Goal: Information Seeking & Learning: Learn about a topic

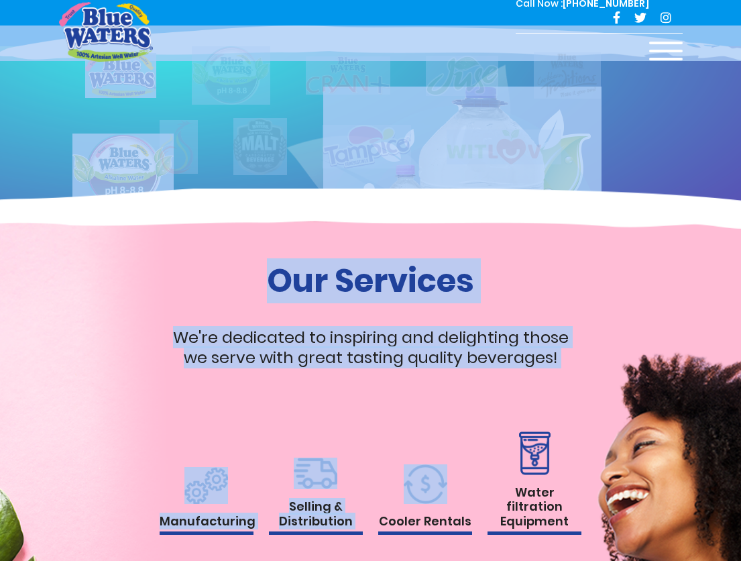
scroll to position [1084, 0]
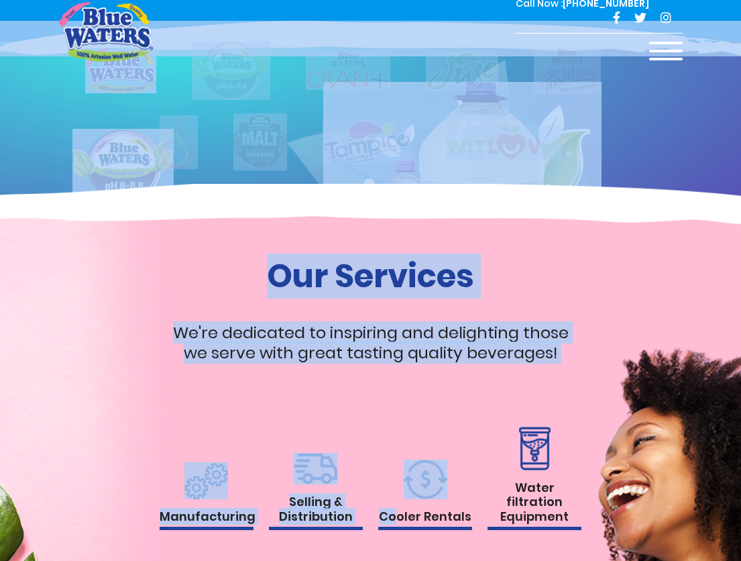
drag, startPoint x: 374, startPoint y: 236, endPoint x: 403, endPoint y: 535, distance: 300.6
click at [403, 535] on div "Pure Taste driven by Caribbean Flavours The Blue Waters Way Blue Waters managem…" at bounding box center [370, 36] width 741 height 2240
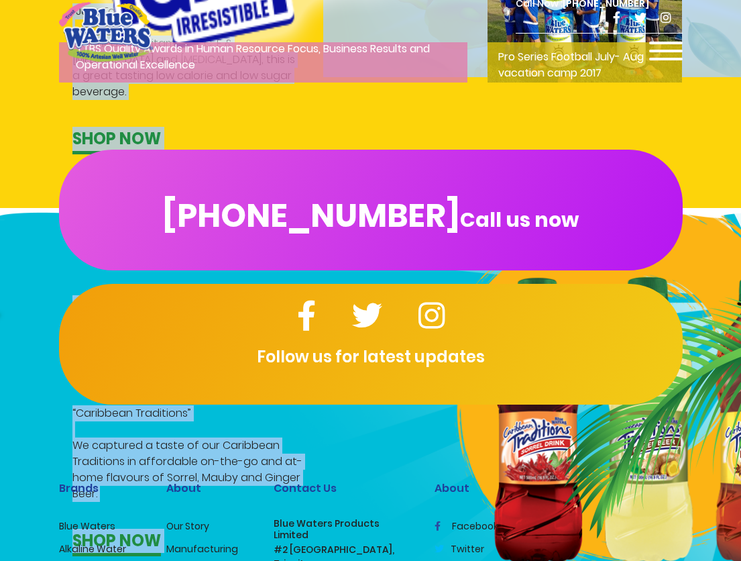
scroll to position [2358, 0]
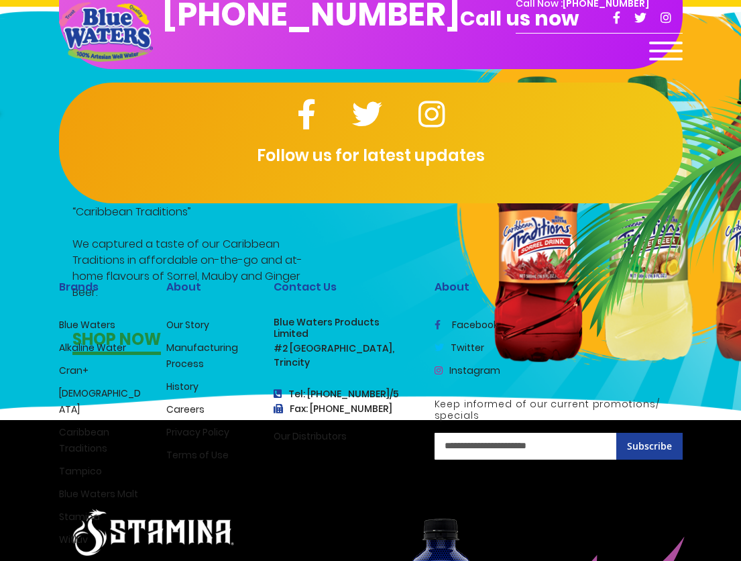
click at [207, 244] on div "(868) 640-8824 Call us now Follow us for latest updates" at bounding box center [370, 76] width 741 height 362
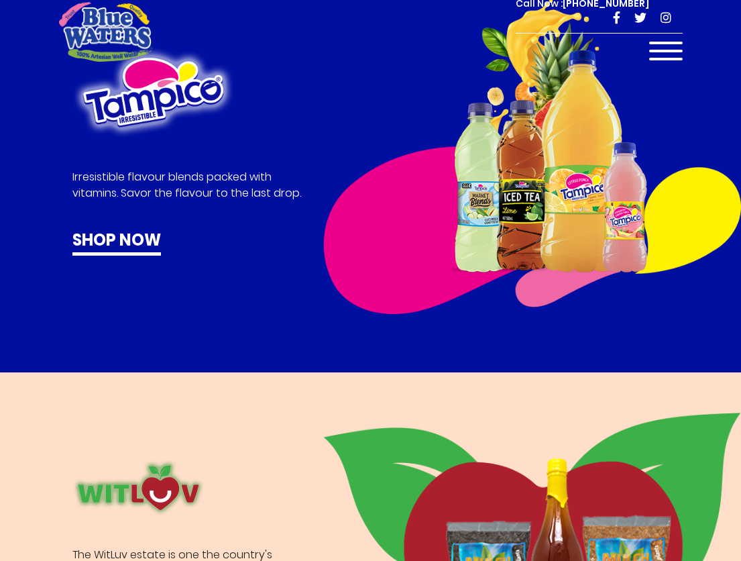
drag, startPoint x: 123, startPoint y: 244, endPoint x: 720, endPoint y: 501, distance: 650.1
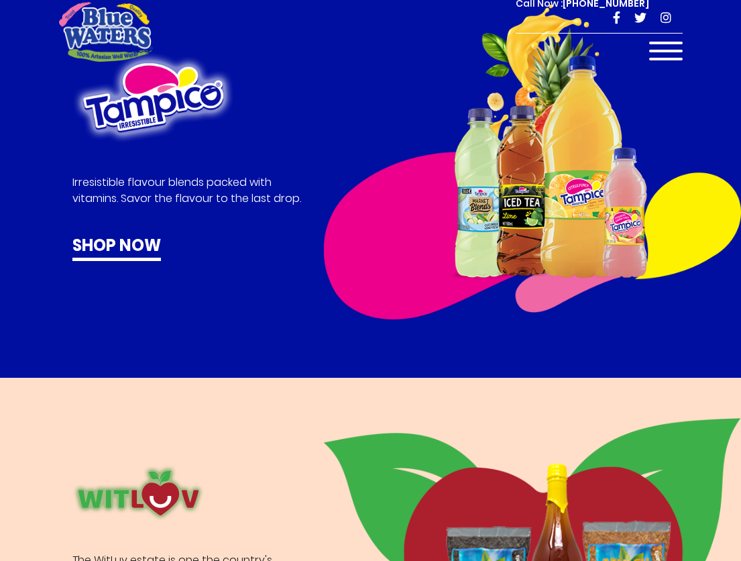
scroll to position [3817, 0]
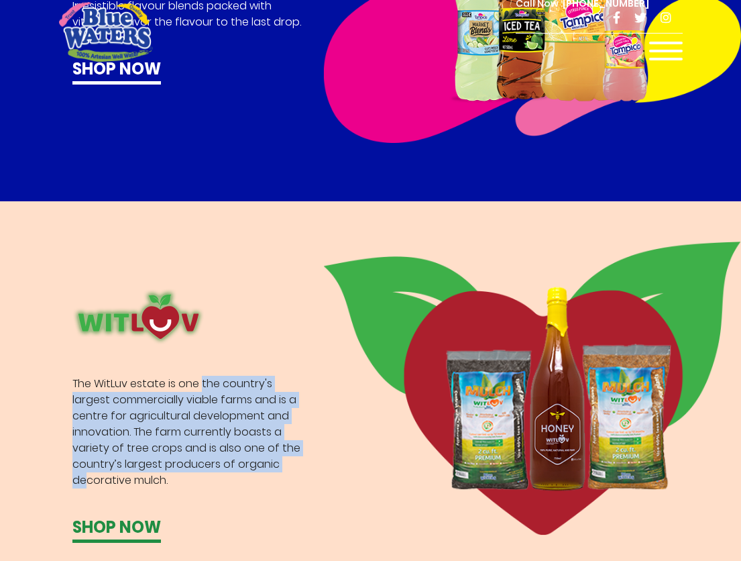
drag, startPoint x: 198, startPoint y: 432, endPoint x: 174, endPoint y: 372, distance: 64.2
click at [174, 376] on p "The WitLuv estate is one the country's largest commercially viable farms and is…" at bounding box center [187, 432] width 230 height 113
click at [159, 381] on p "The WitLuv estate is one the country's largest commercially viable farms and is…" at bounding box center [187, 432] width 230 height 113
drag, startPoint x: 144, startPoint y: 376, endPoint x: 218, endPoint y: 451, distance: 105.8
click at [218, 451] on div "The WitLuv estate is one the country's largest commercially viable farms and is…" at bounding box center [187, 415] width 230 height 254
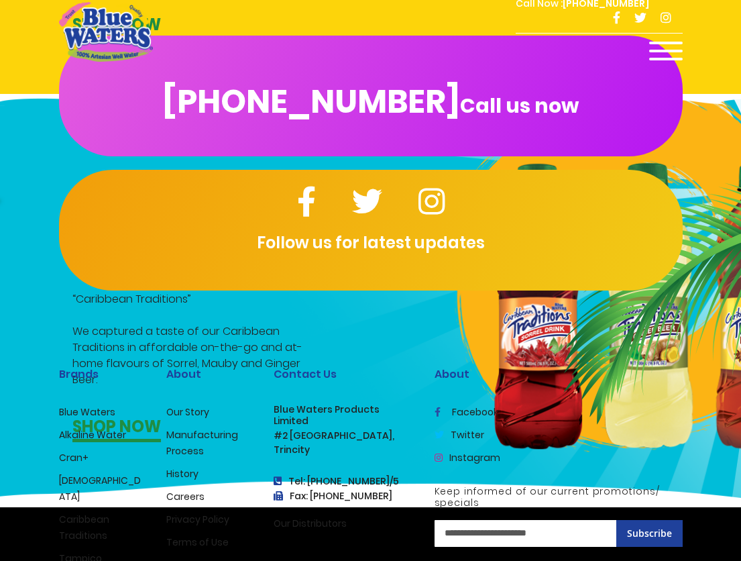
scroll to position [2337, 0]
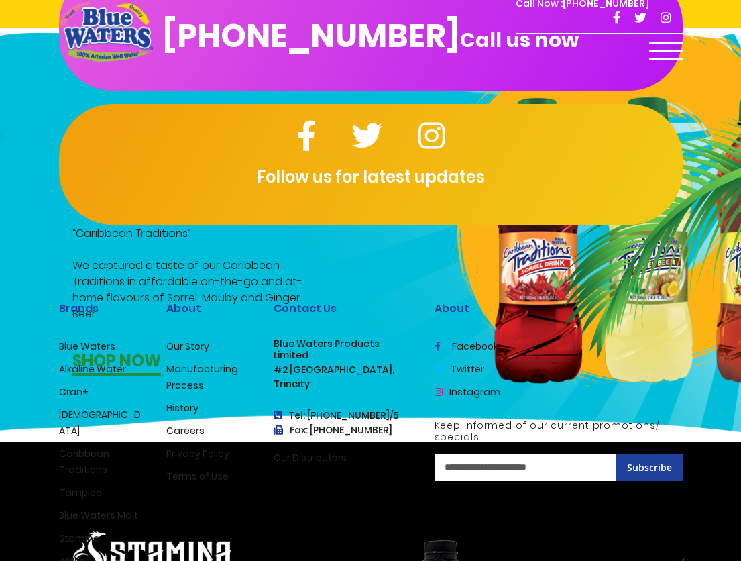
click at [286, 364] on h3 "#2 [GEOGRAPHIC_DATA]," at bounding box center [344, 369] width 141 height 11
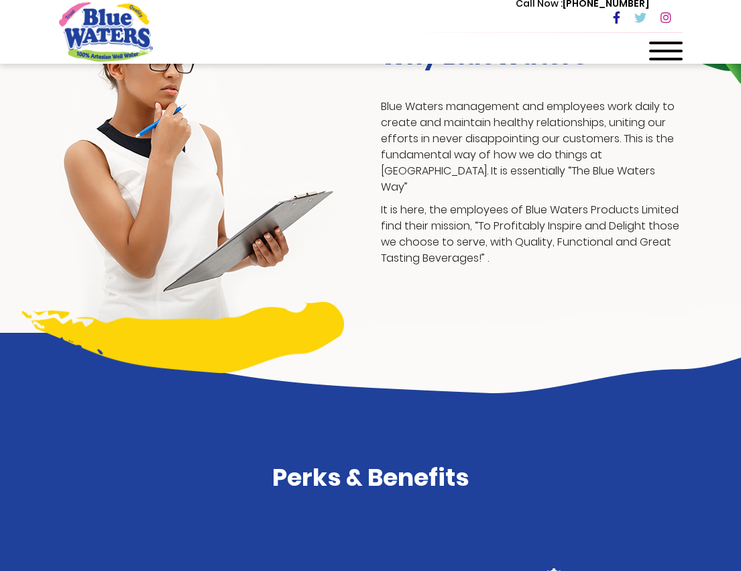
scroll to position [337, 0]
